Goal: Task Accomplishment & Management: Use online tool/utility

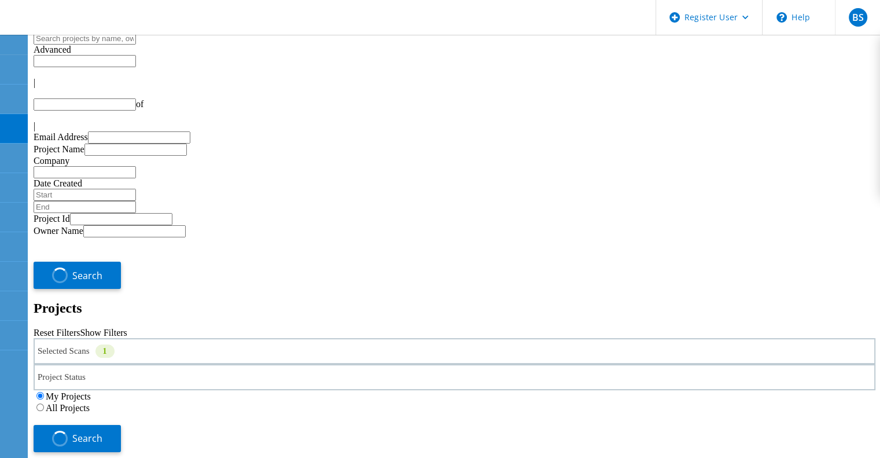
type input "1"
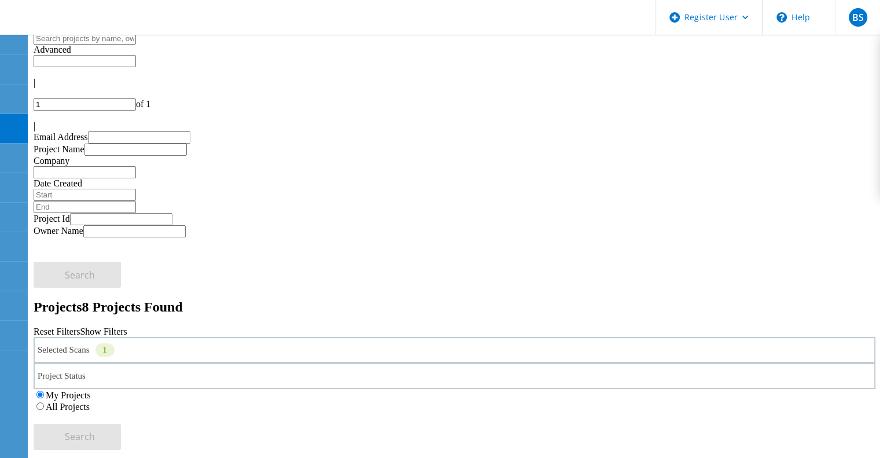
click at [242, 337] on div "Selected Scans 1" at bounding box center [455, 350] width 842 height 26
click at [335, 299] on h2 "Projects 8 Projects Found" at bounding box center [455, 307] width 842 height 16
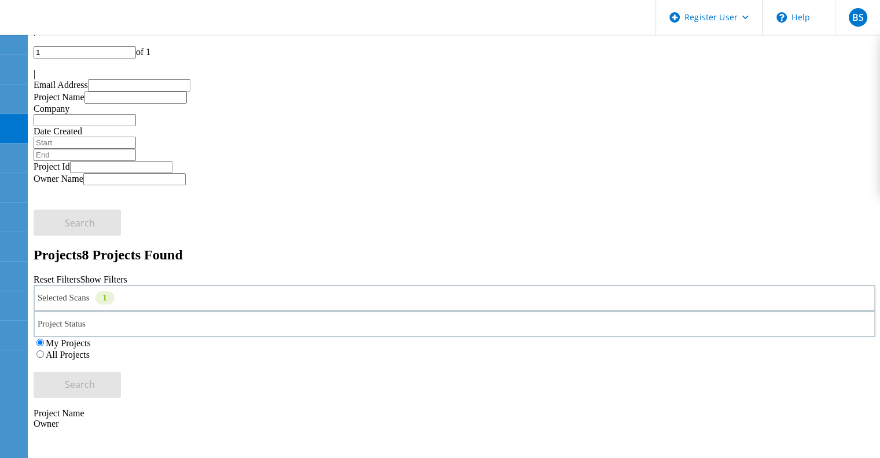
scroll to position [57, 0]
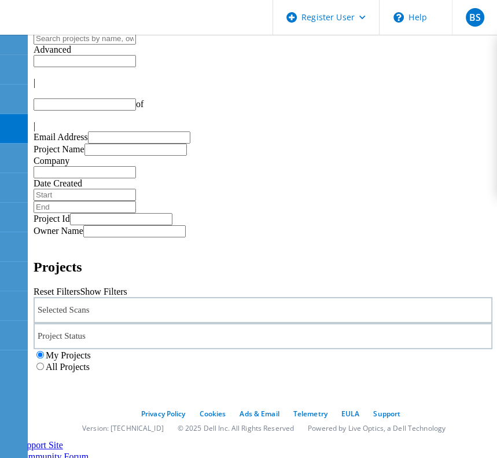
type input "1"
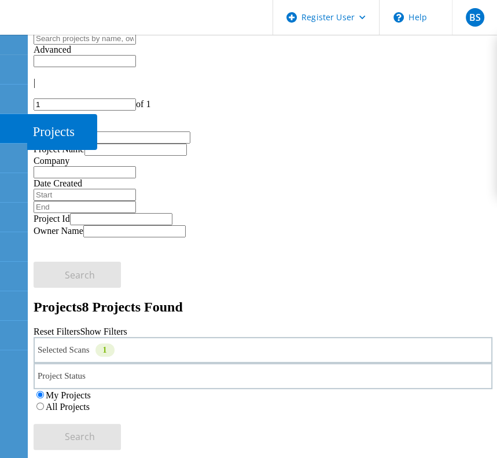
click at [6, 123] on use at bounding box center [6, 123] width 0 height 0
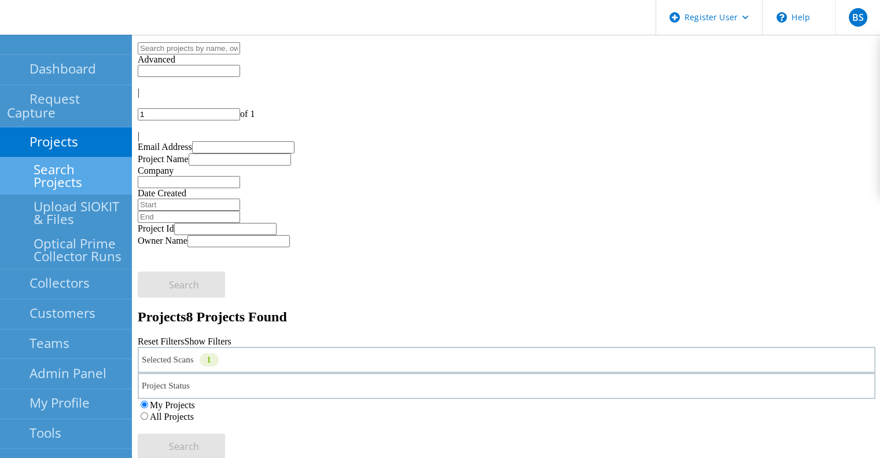
click at [240, 54] on input "text" at bounding box center [189, 48] width 102 height 12
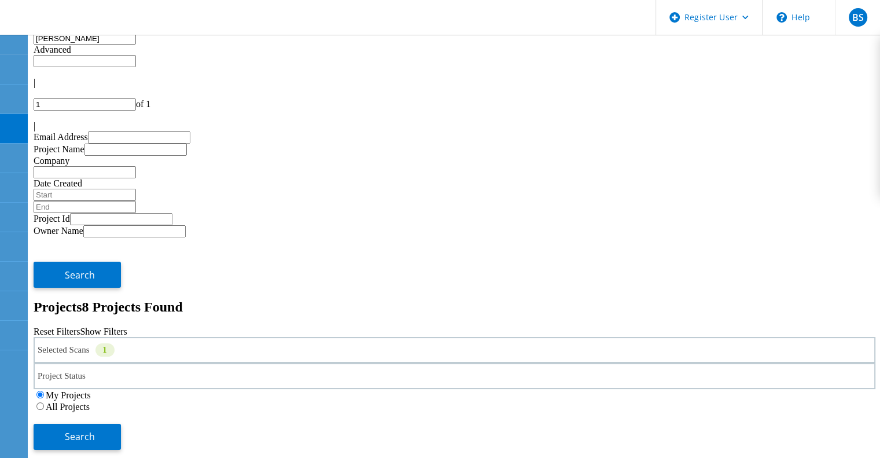
type input "menna"
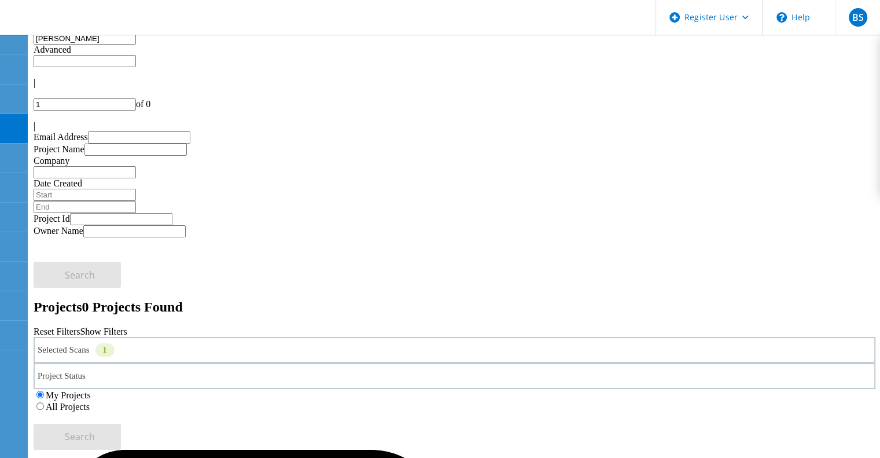
drag, startPoint x: 553, startPoint y: 159, endPoint x: 565, endPoint y: 160, distance: 11.6
click at [91, 390] on label "My Projects" at bounding box center [68, 395] width 45 height 10
click at [44, 390] on input "My Projects" at bounding box center [40, 394] width 8 height 8
drag, startPoint x: 591, startPoint y: 160, endPoint x: 731, endPoint y: 157, distance: 140.0
click at [90, 401] on label "All Projects" at bounding box center [68, 406] width 44 height 10
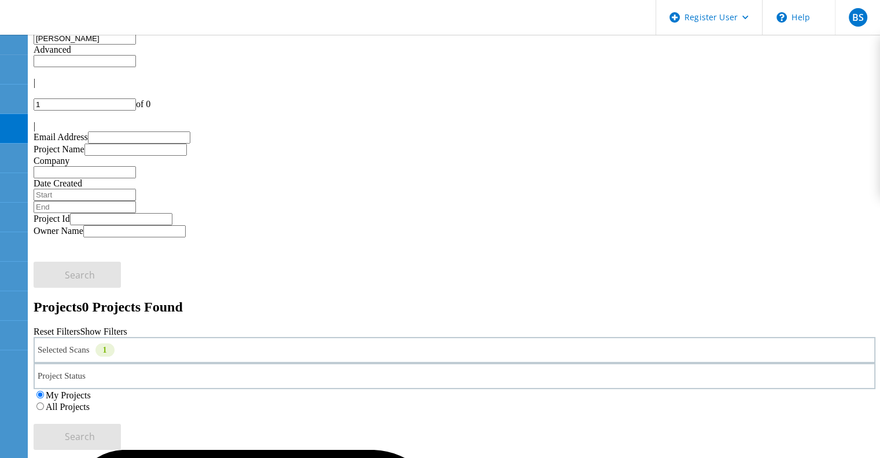
click at [44, 402] on input "All Projects" at bounding box center [40, 406] width 8 height 8
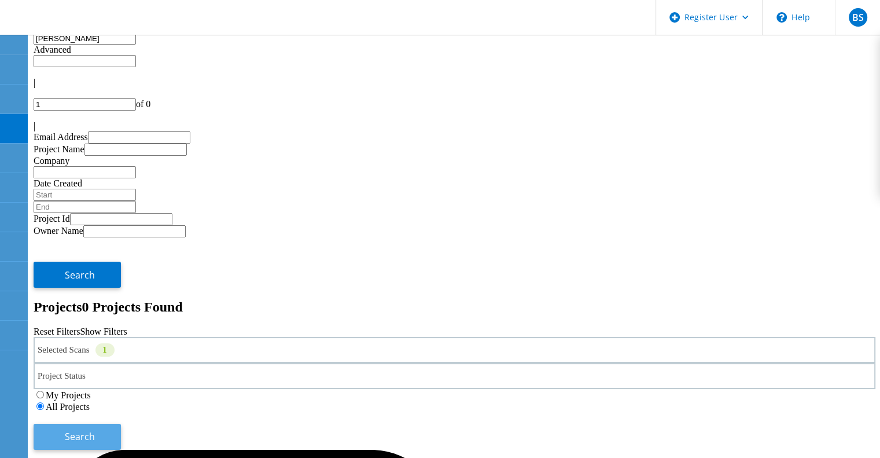
click at [95, 430] on span "Search" at bounding box center [80, 436] width 30 height 13
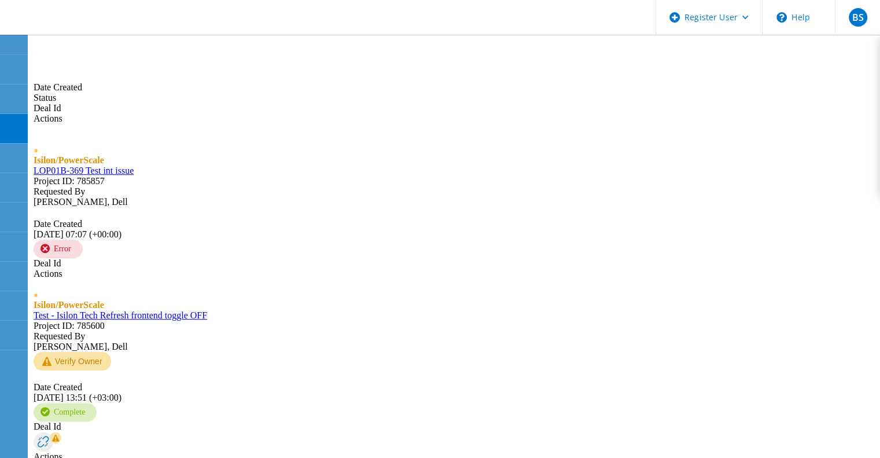
scroll to position [485, 0]
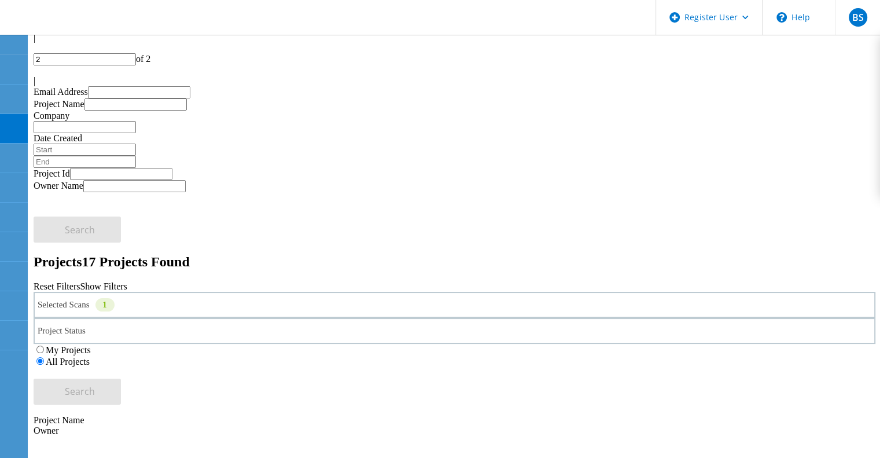
scroll to position [276, 0]
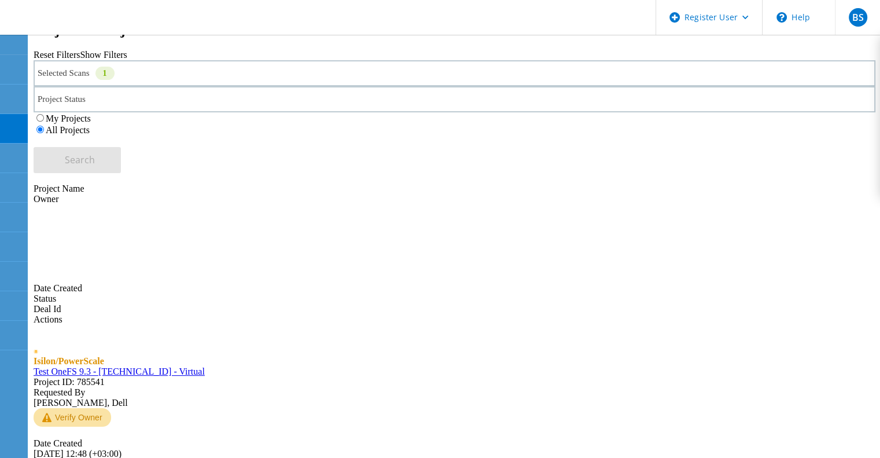
type input "1"
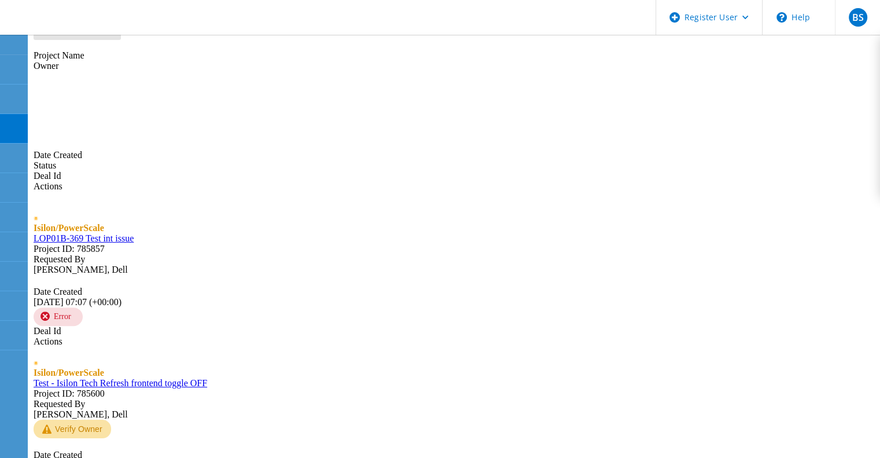
scroll to position [427, 0]
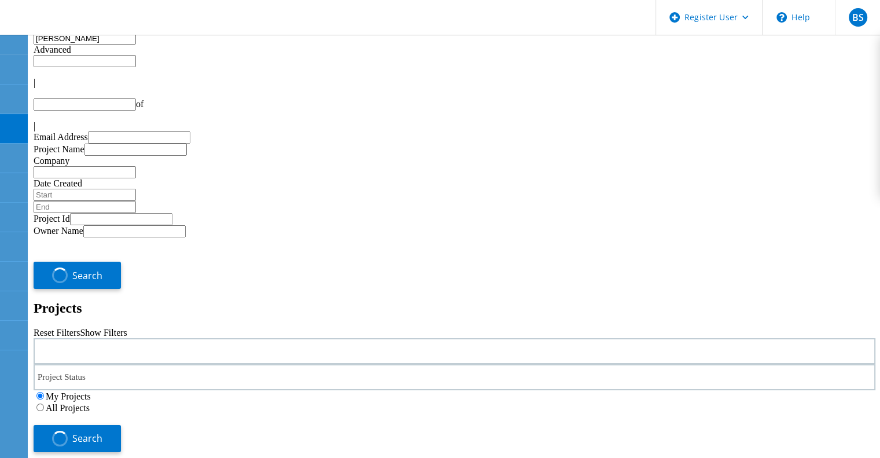
type input "1"
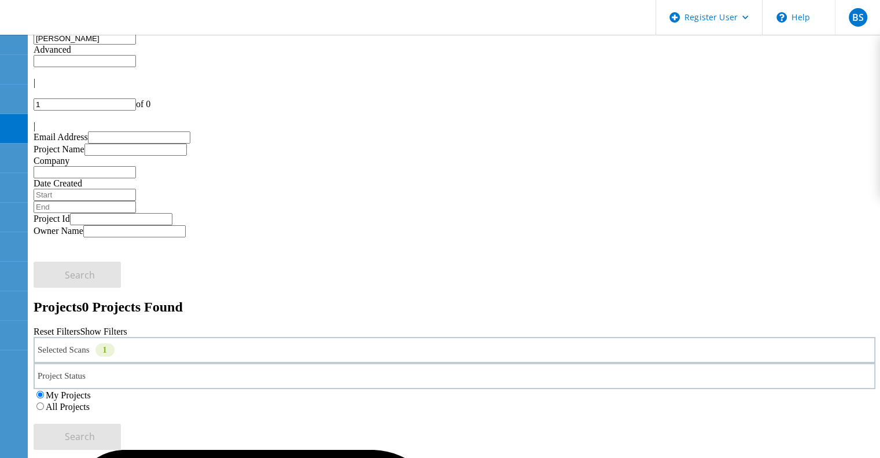
click at [255, 337] on div "Selected Scans 1" at bounding box center [455, 350] width 842 height 26
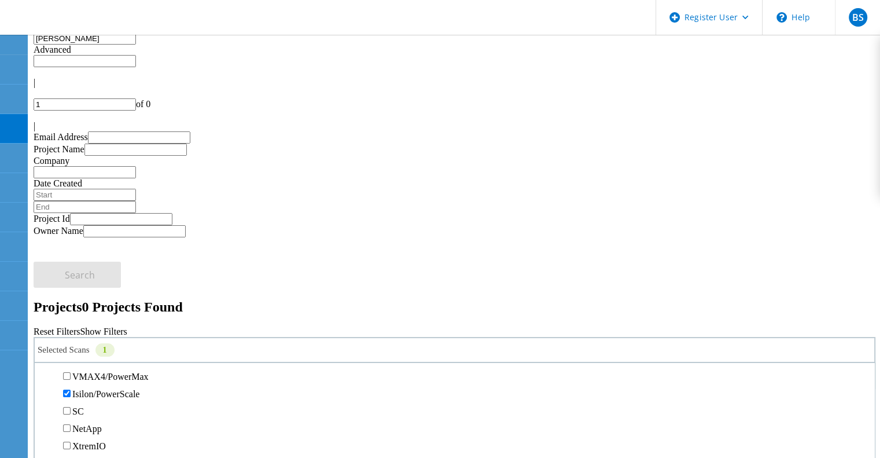
scroll to position [347, 0]
click at [90, 401] on label "All Projects" at bounding box center [68, 406] width 44 height 10
click at [44, 402] on input "All Projects" at bounding box center [40, 406] width 8 height 8
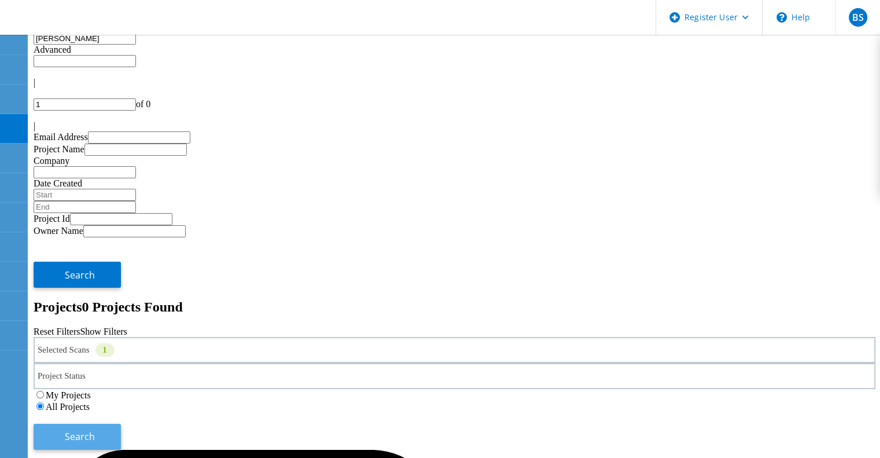
click at [95, 430] on span "Search" at bounding box center [80, 436] width 30 height 13
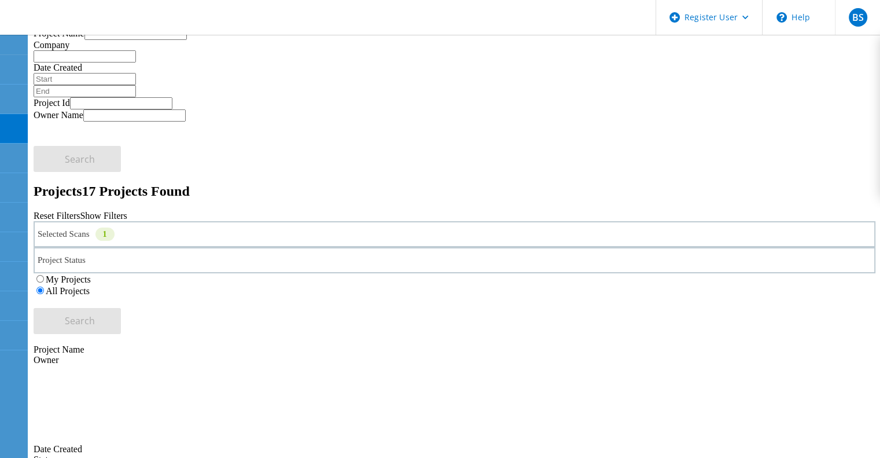
scroll to position [0, 0]
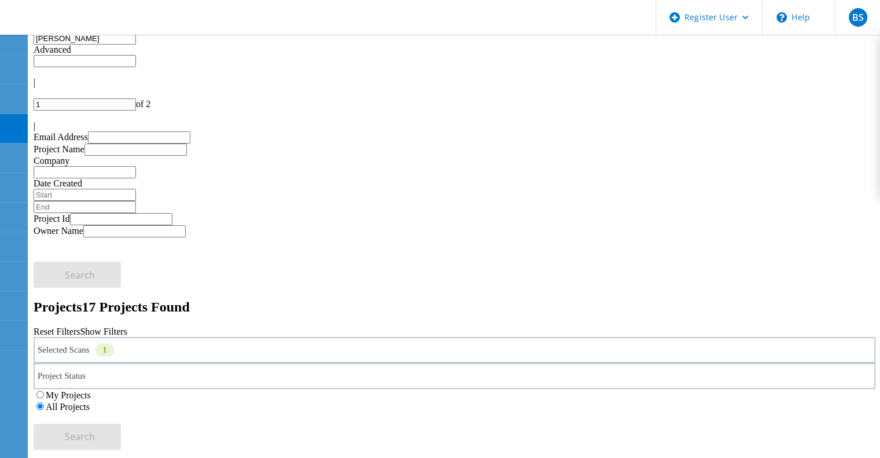
click at [91, 390] on label "My Projects" at bounding box center [68, 395] width 45 height 10
click at [44, 390] on input "My Projects" at bounding box center [40, 394] width 8 height 8
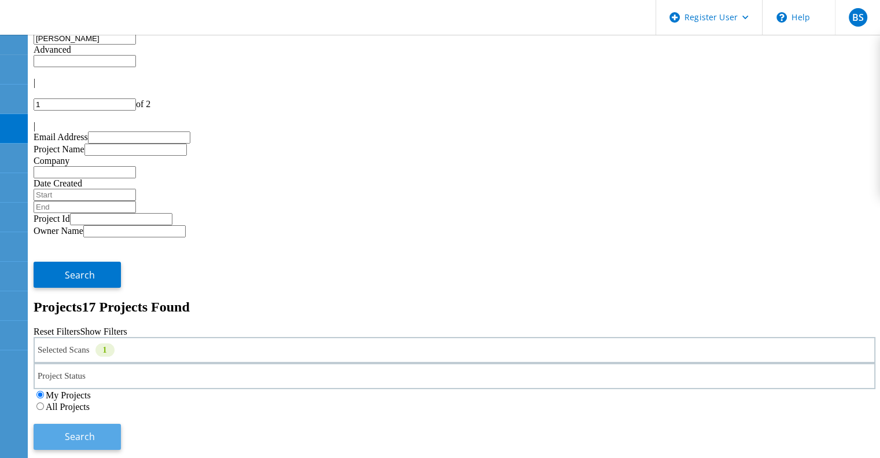
click at [95, 430] on span "Search" at bounding box center [80, 436] width 30 height 13
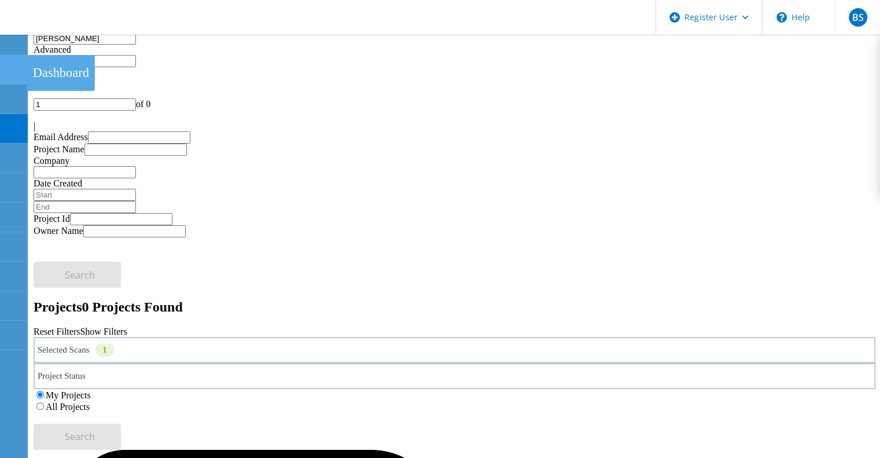
drag, startPoint x: 109, startPoint y: 56, endPoint x: 0, endPoint y: 53, distance: 108.8
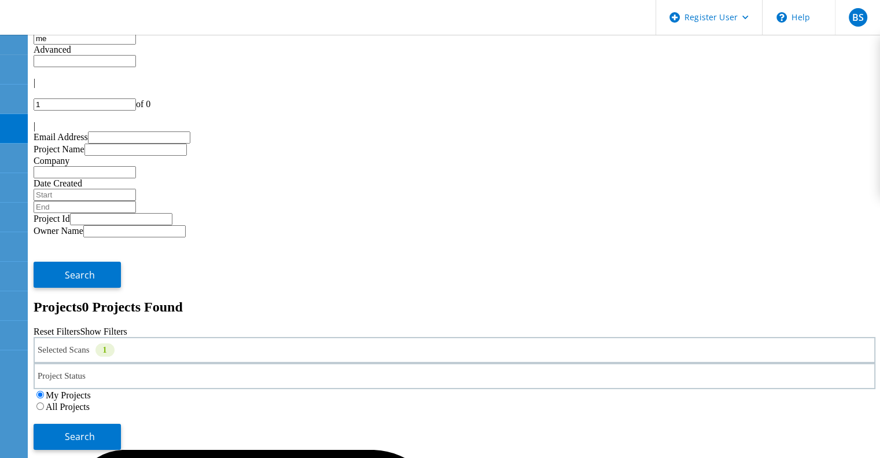
type input "m"
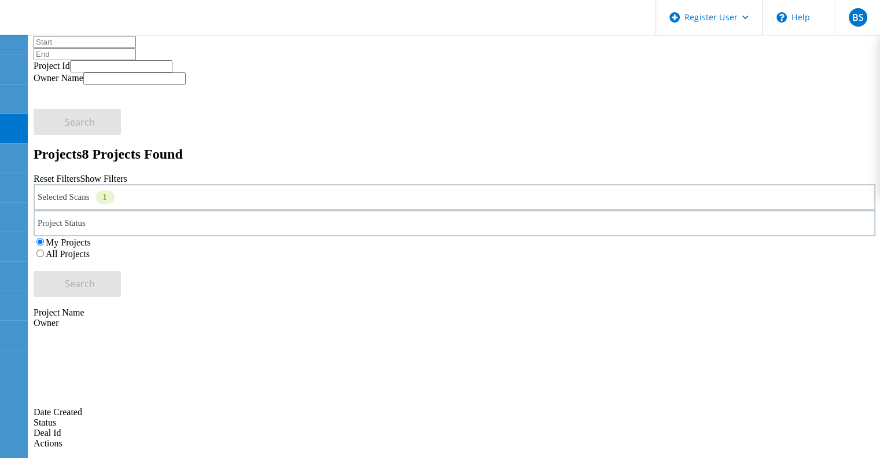
scroll to position [174, 0]
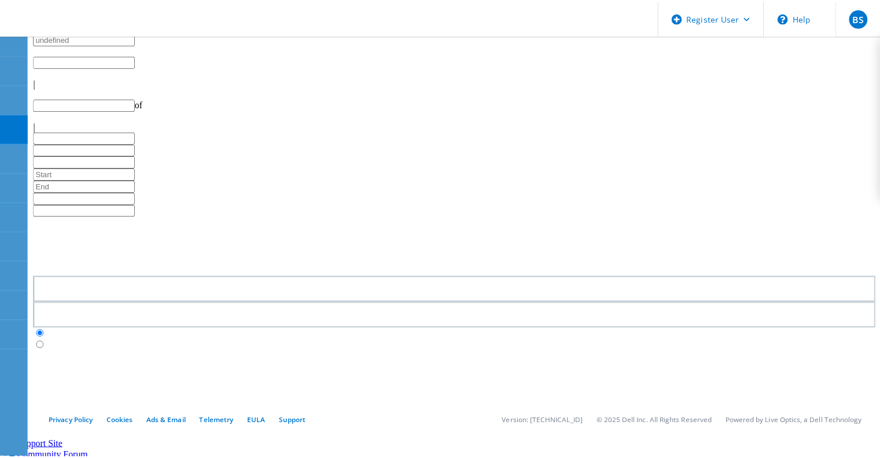
scroll to position [174, 0]
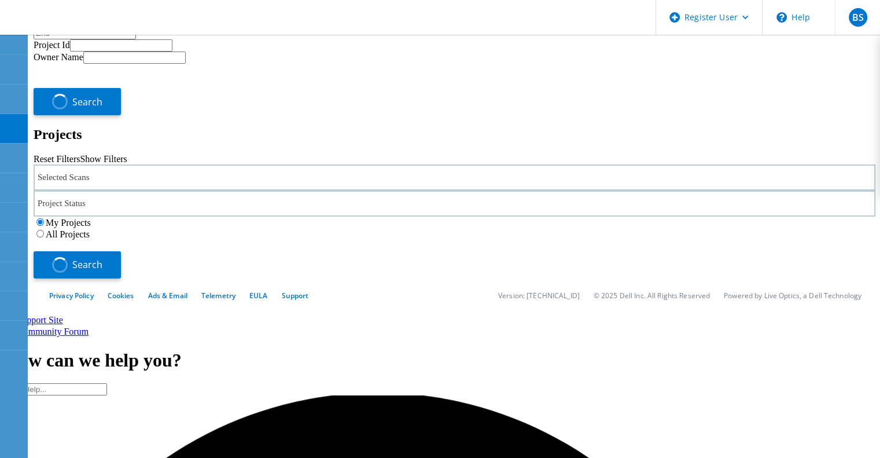
type input "1"
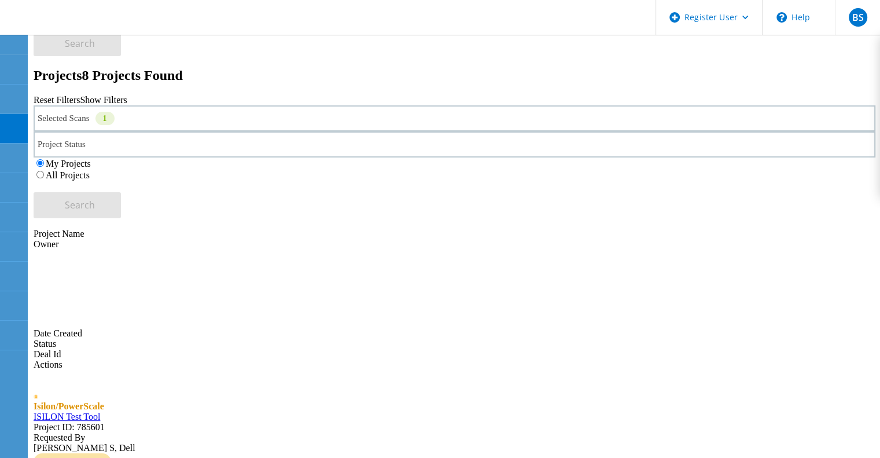
scroll to position [347, 0]
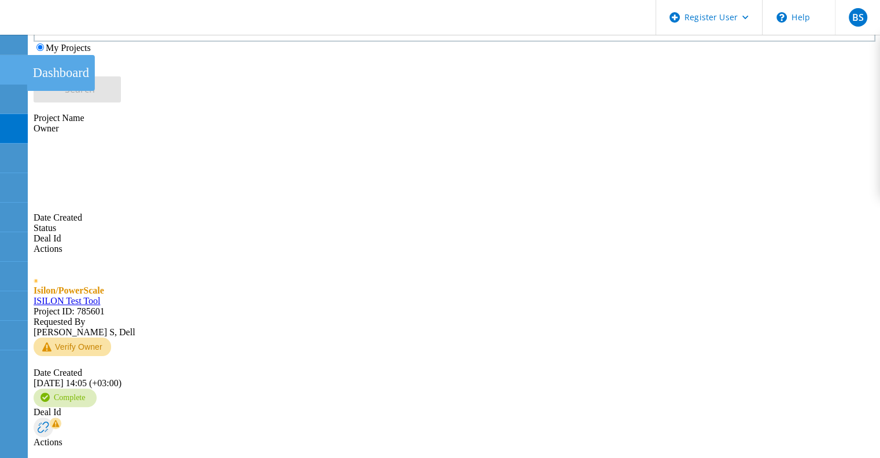
click at [16, 72] on div at bounding box center [13, 71] width 14 height 13
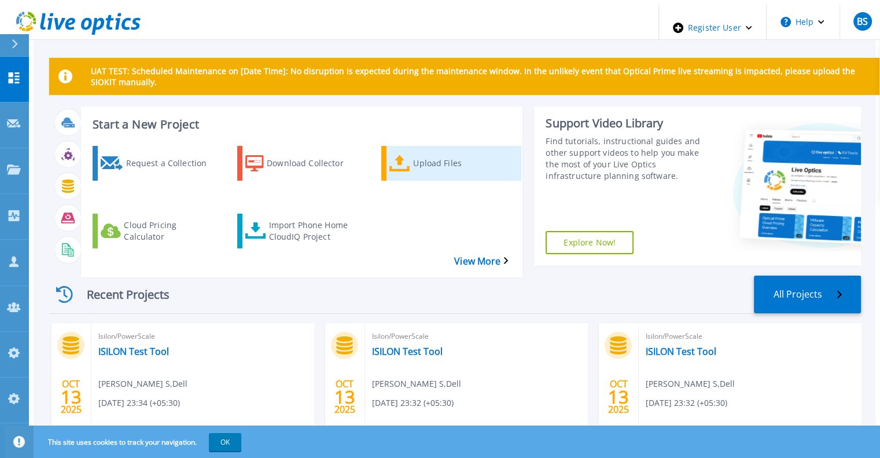
click at [440, 156] on div "Upload Files" at bounding box center [459, 163] width 93 height 29
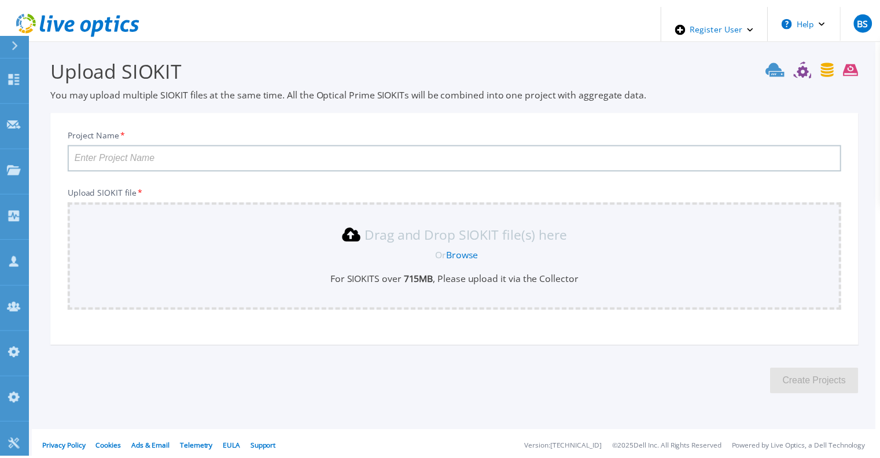
scroll to position [3, 0]
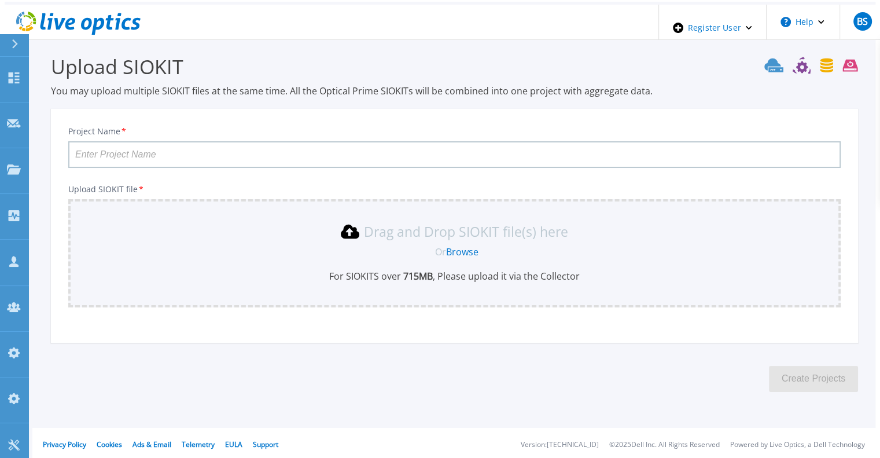
click at [446, 245] on span "Or" at bounding box center [440, 251] width 11 height 13
click at [455, 249] on link "Browse" at bounding box center [462, 251] width 32 height 13
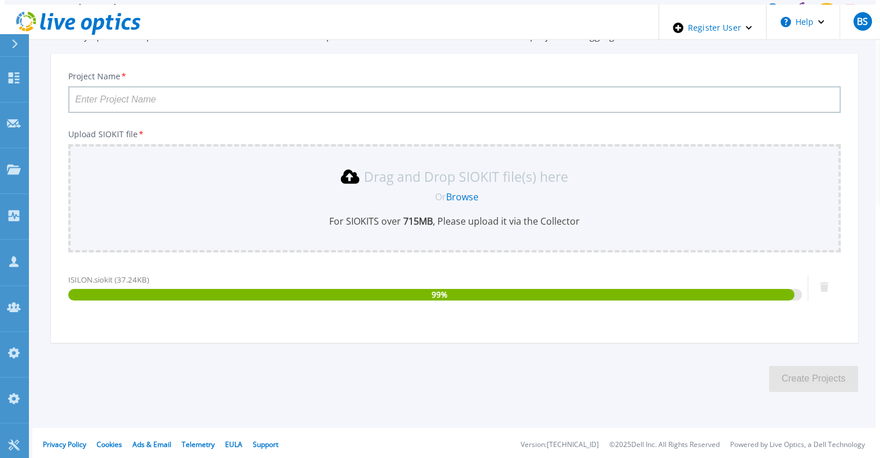
scroll to position [58, 0]
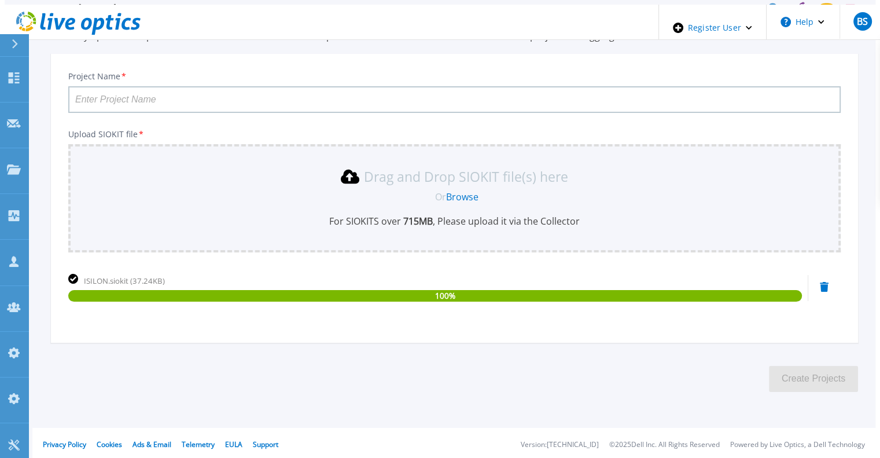
click at [153, 99] on input "Project Name *" at bounding box center [454, 99] width 772 height 27
paste input "Automation Test Project - Do Not Delete Update Retry"
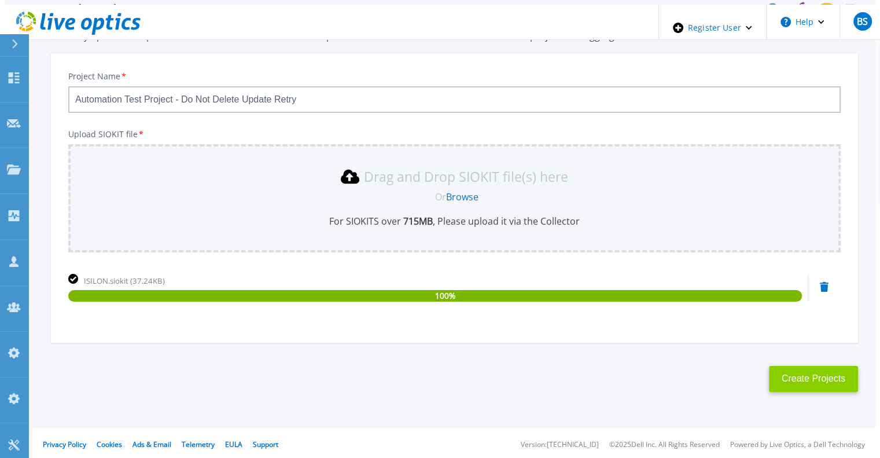
type input "Automation Test Project - Do Not Delete Update Retry"
click at [783, 379] on button "Create Projects" at bounding box center [813, 379] width 89 height 26
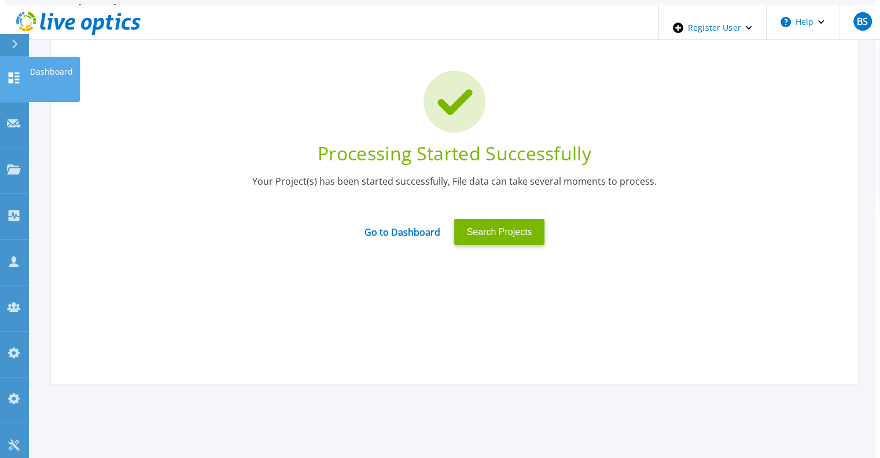
click at [20, 76] on link "Dashboard Dashboard" at bounding box center [14, 80] width 29 height 46
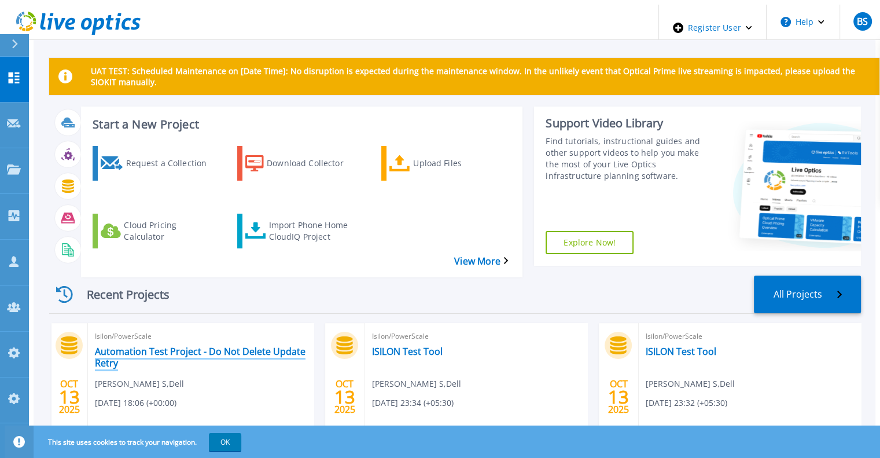
click at [187, 345] on link "Automation Test Project - Do Not Delete Update Retry" at bounding box center [201, 356] width 212 height 23
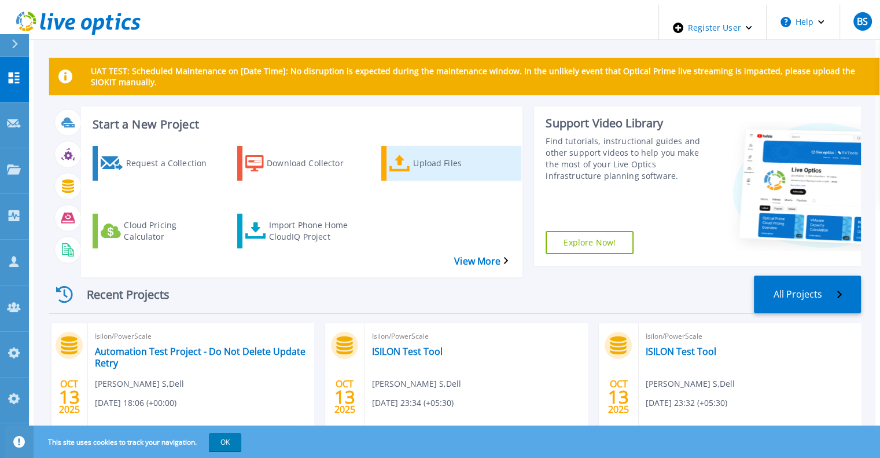
click at [444, 169] on link "Upload Files" at bounding box center [451, 163] width 140 height 35
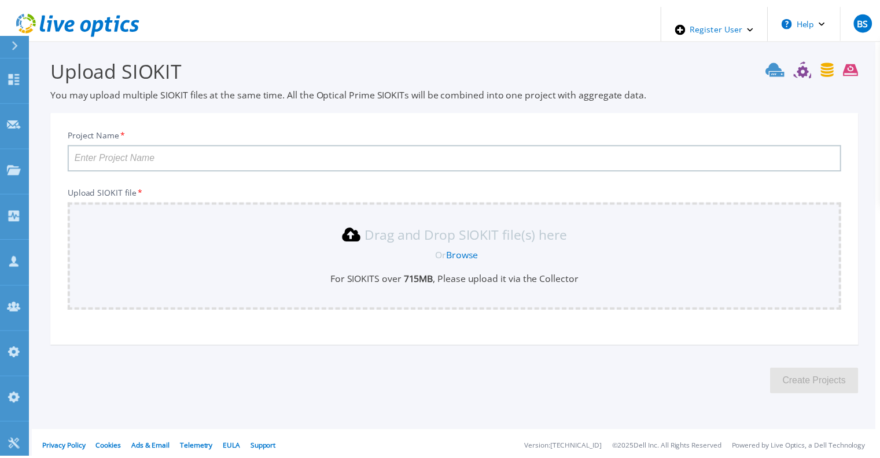
scroll to position [3, 0]
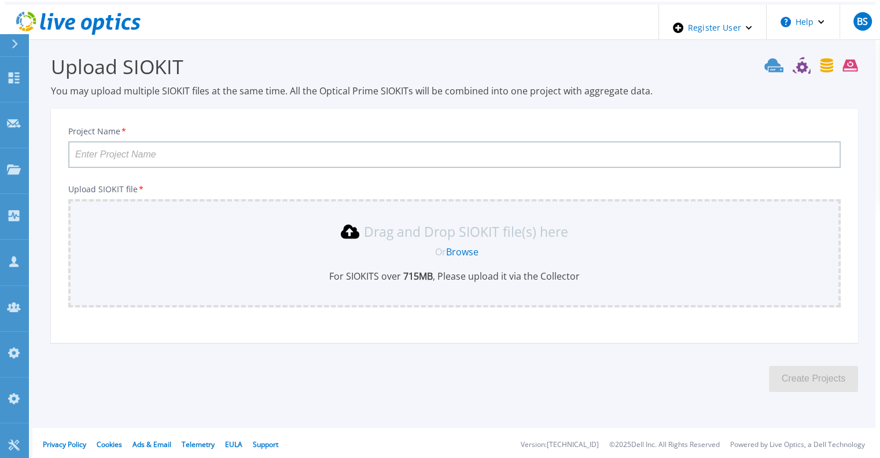
click at [227, 154] on input "Project Name *" at bounding box center [454, 154] width 772 height 27
paste input "CUsersBhanupriyaSWork1LOToolsTestCollect - Working 1TestCollect - WorkingISILON…"
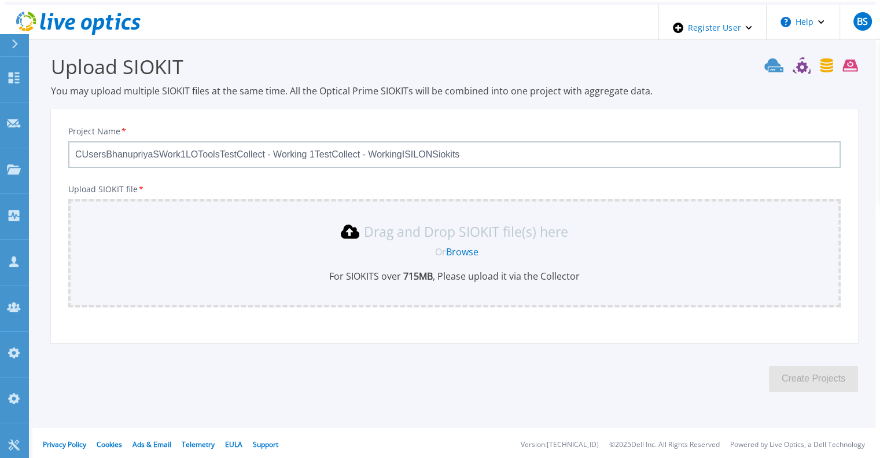
click at [474, 249] on link "Browse" at bounding box center [462, 251] width 32 height 13
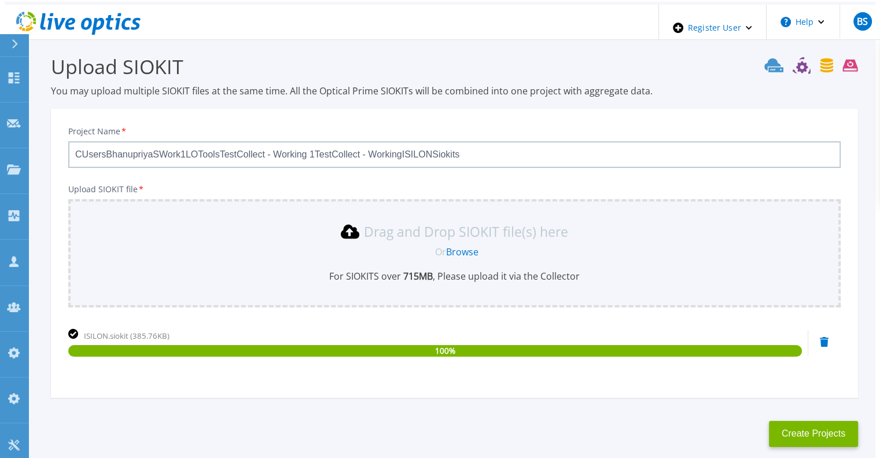
scroll to position [58, 0]
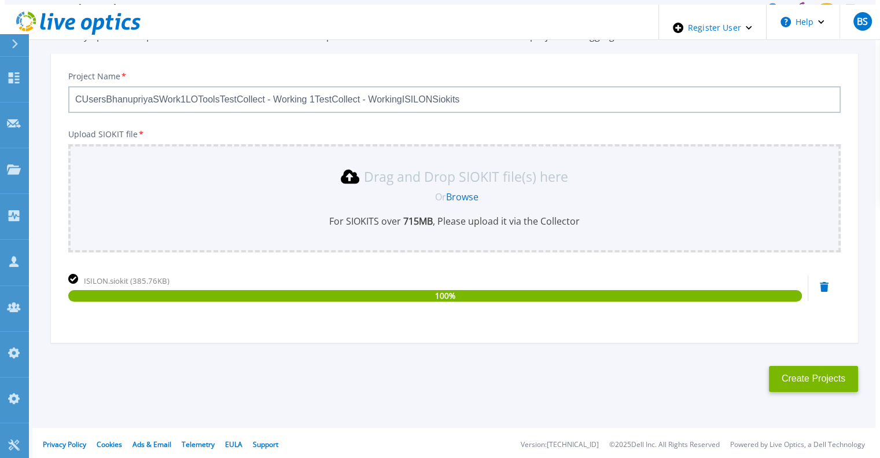
click at [274, 87] on input "CUsersBhanupriyaSWork1LOToolsTestCollect - Working 1TestCollect - WorkingISILON…" at bounding box center [454, 99] width 772 height 27
paste input "Automation Test Project - Do Not Delete Update Retry"
type input "Automation Test Project - Do Not Delete Update Retry"
click at [816, 366] on button "Create Projects" at bounding box center [813, 379] width 89 height 26
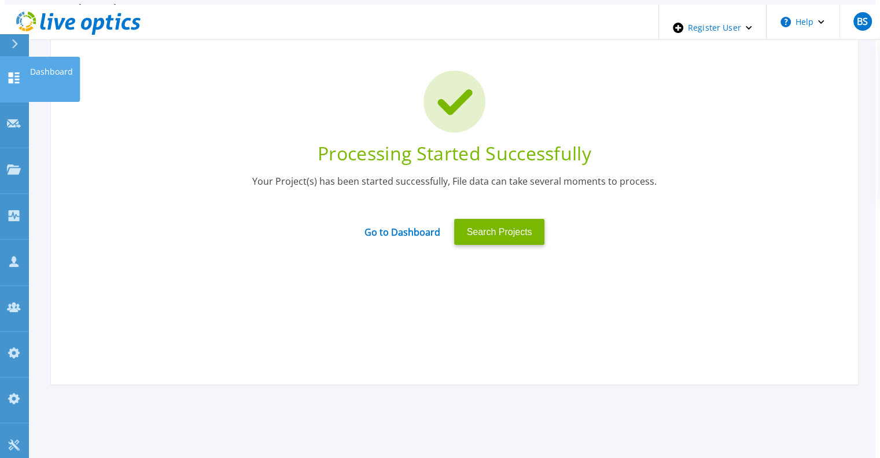
click at [14, 72] on icon at bounding box center [14, 77] width 14 height 11
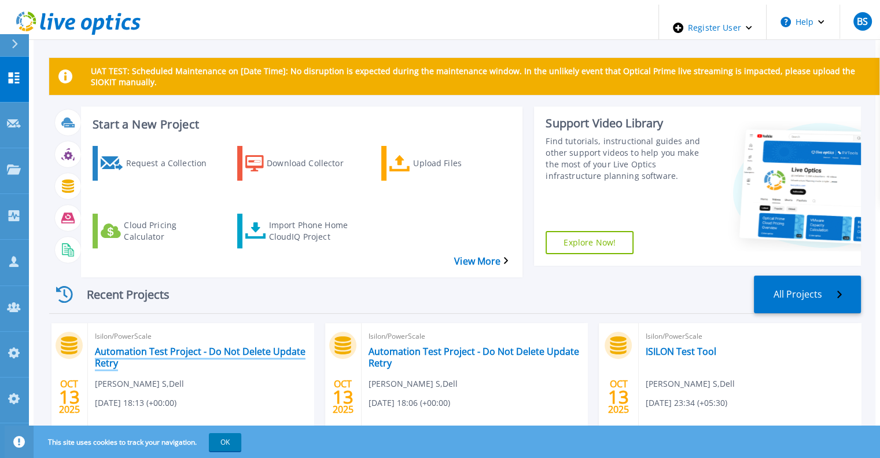
click at [194, 345] on link "Automation Test Project - Do Not Delete Update Retry" at bounding box center [201, 356] width 212 height 23
click at [411, 345] on link "Automation Test Project - Do Not Delete Update Retry" at bounding box center [474, 356] width 212 height 23
click at [206, 345] on link "Automation Test Project - Do Not Delete Update Retry" at bounding box center [201, 356] width 212 height 23
